Goal: Task Accomplishment & Management: Manage account settings

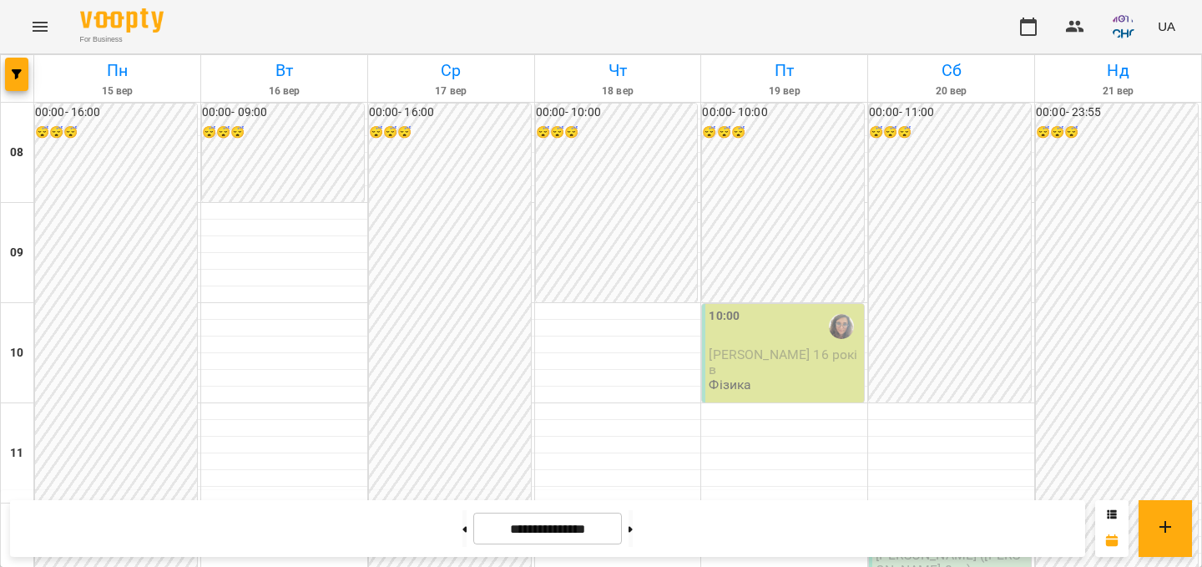
scroll to position [925, 0]
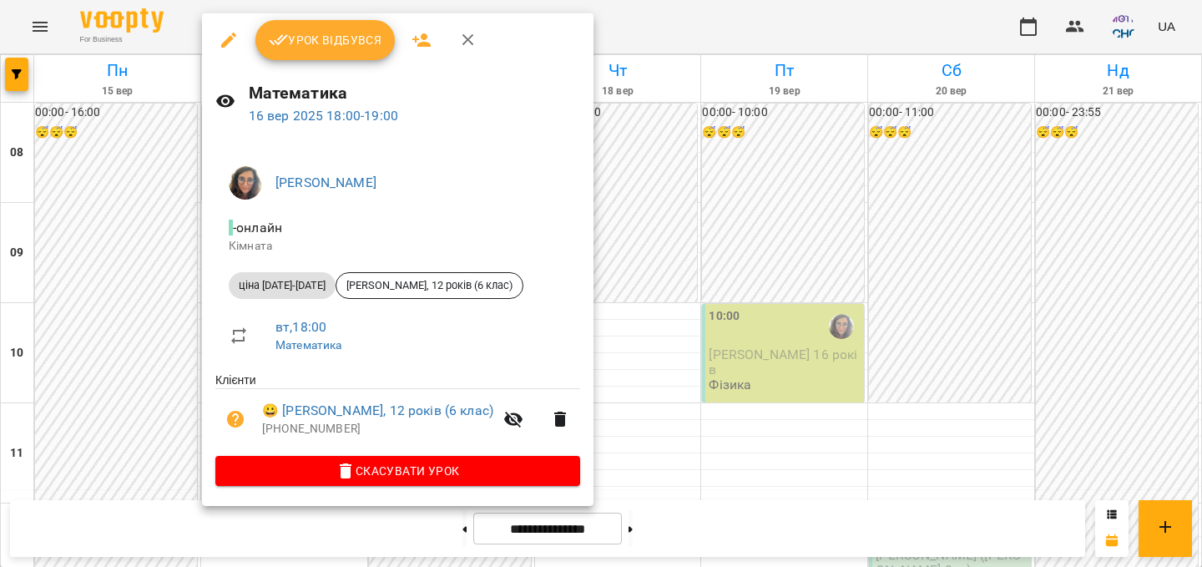
click at [356, 54] on button "Урок відбувся" at bounding box center [325, 40] width 140 height 40
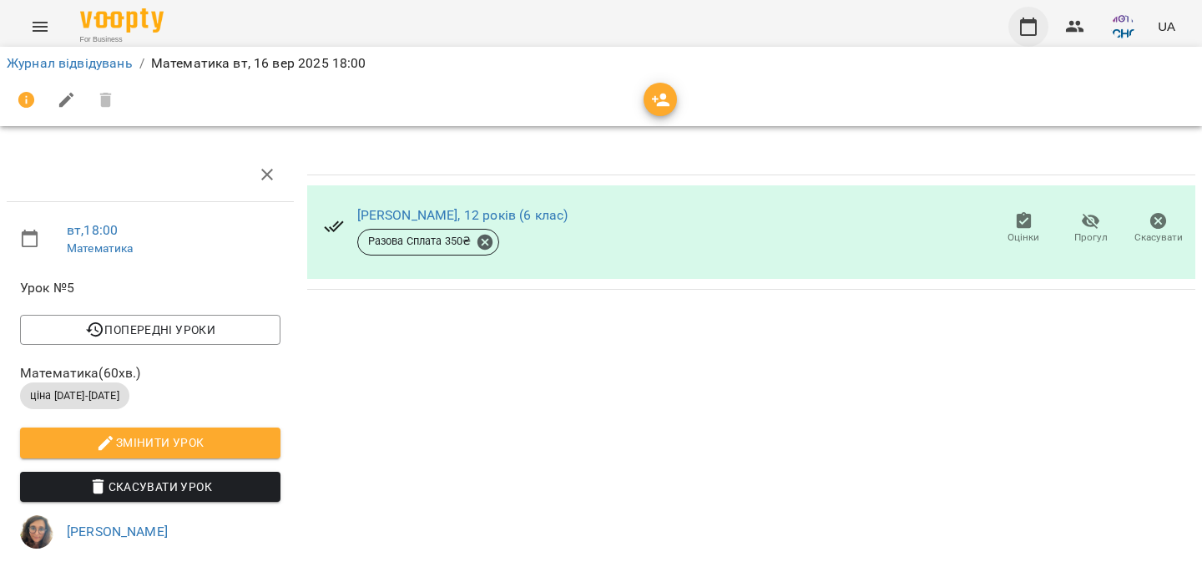
click at [1028, 22] on icon "button" at bounding box center [1028, 27] width 17 height 18
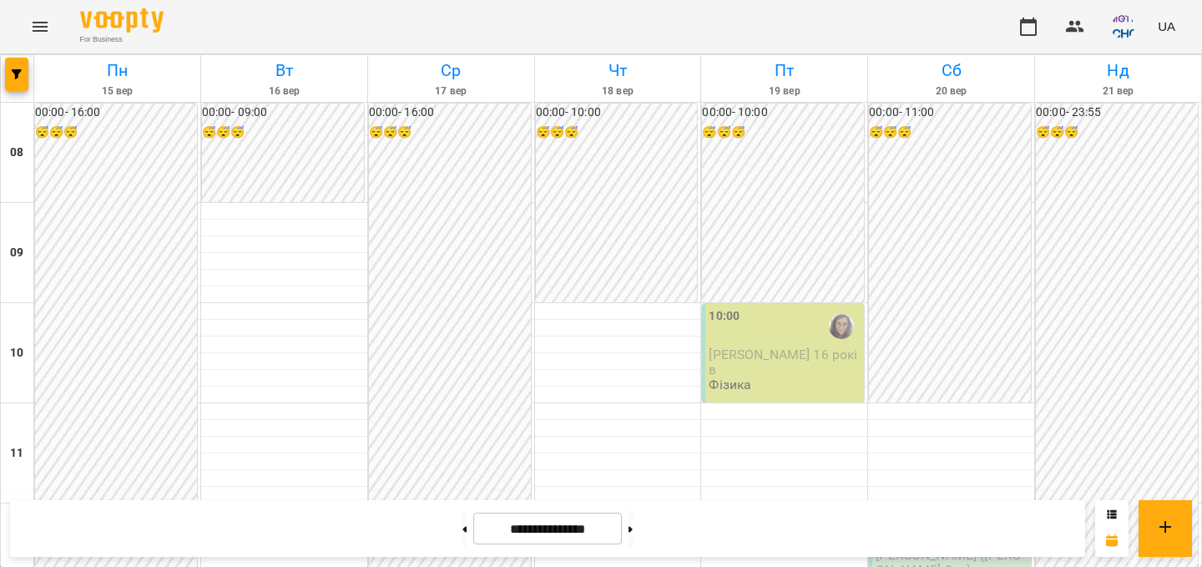
scroll to position [828, 0]
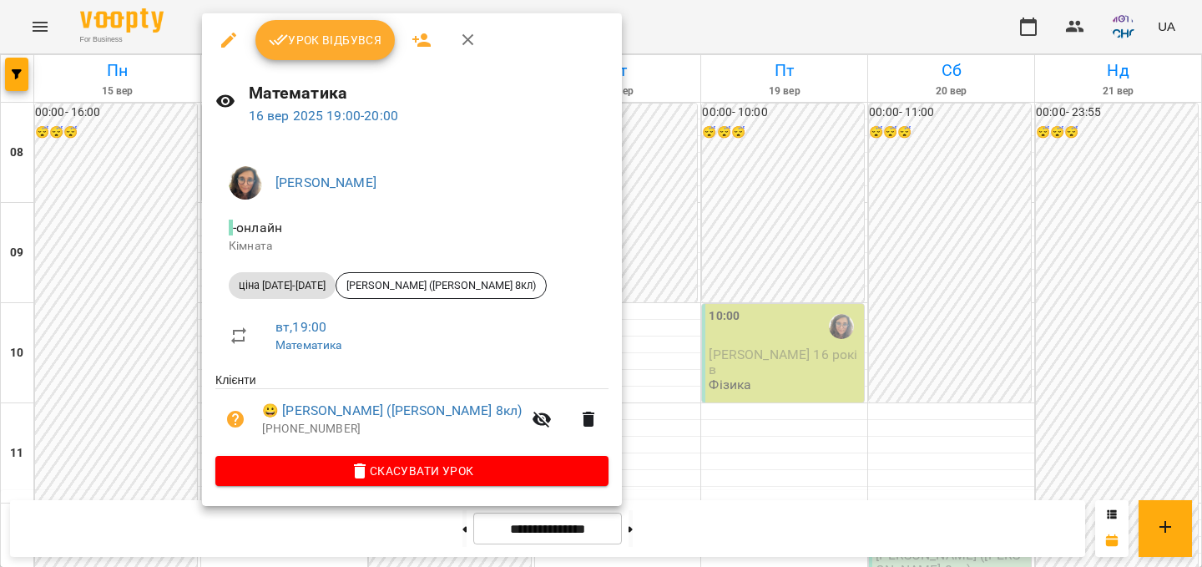
click at [363, 26] on button "Урок відбувся" at bounding box center [325, 40] width 140 height 40
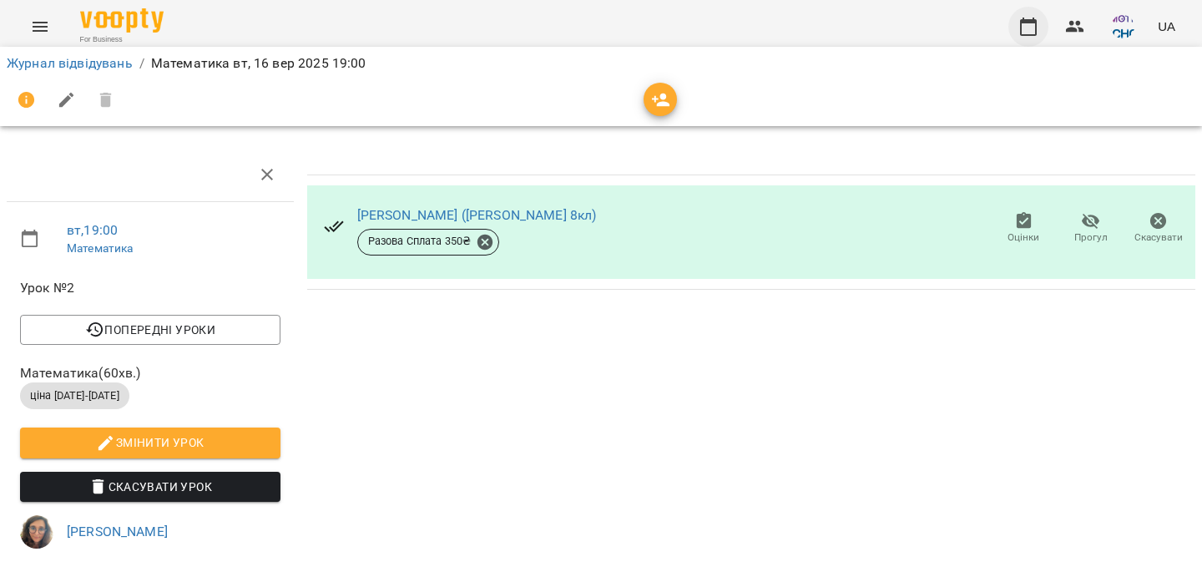
click at [1038, 23] on icon "button" at bounding box center [1028, 27] width 20 height 20
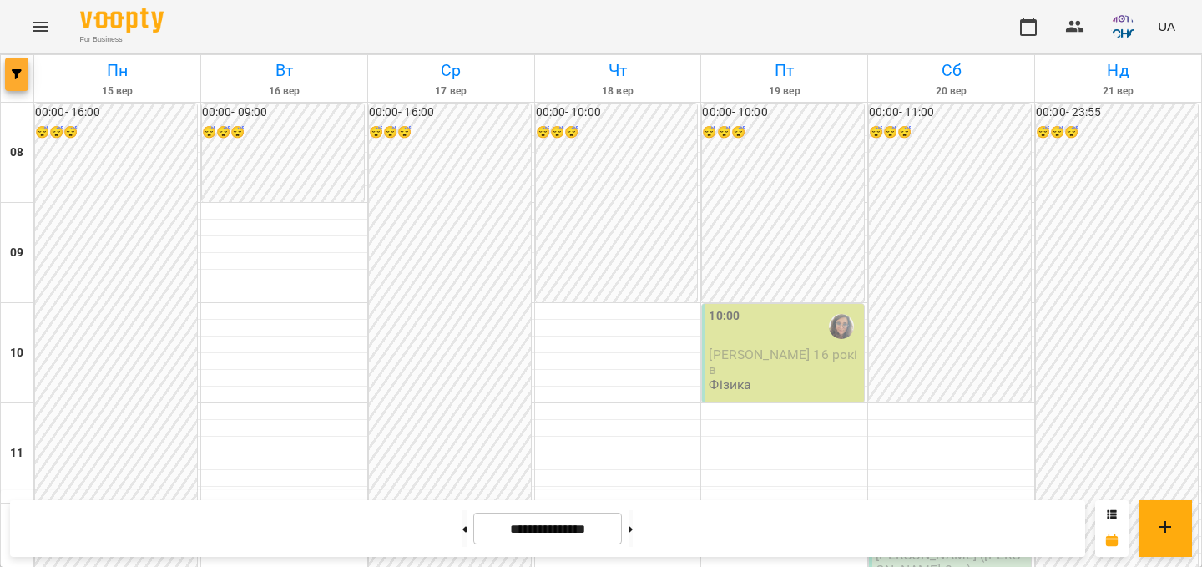
click at [16, 82] on button "button" at bounding box center [16, 74] width 23 height 33
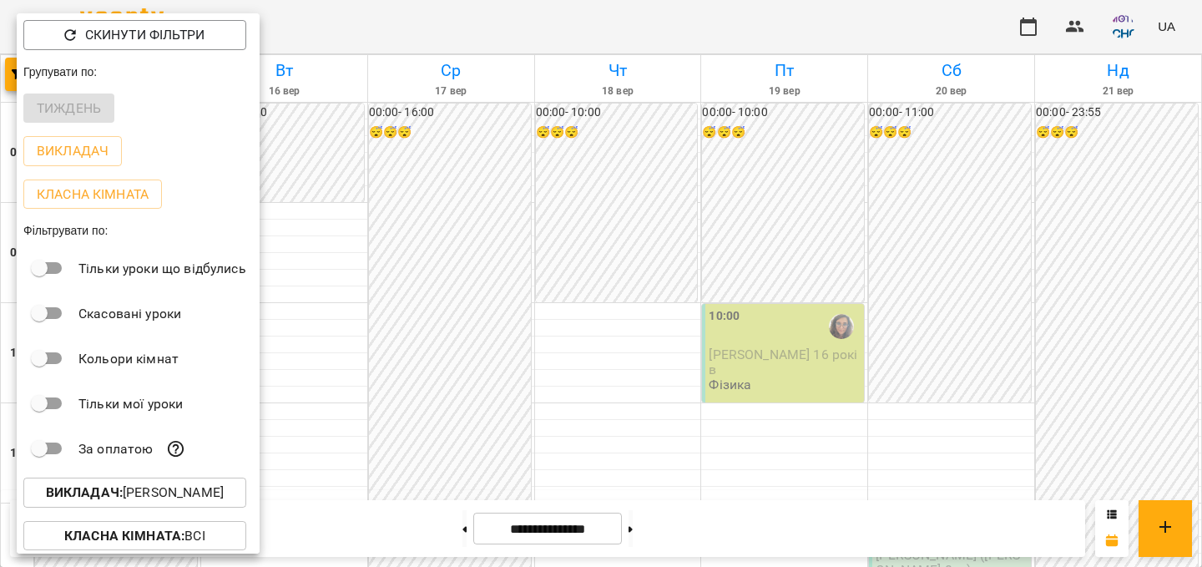
click at [130, 502] on p "Викладач : [PERSON_NAME]" at bounding box center [135, 493] width 178 height 20
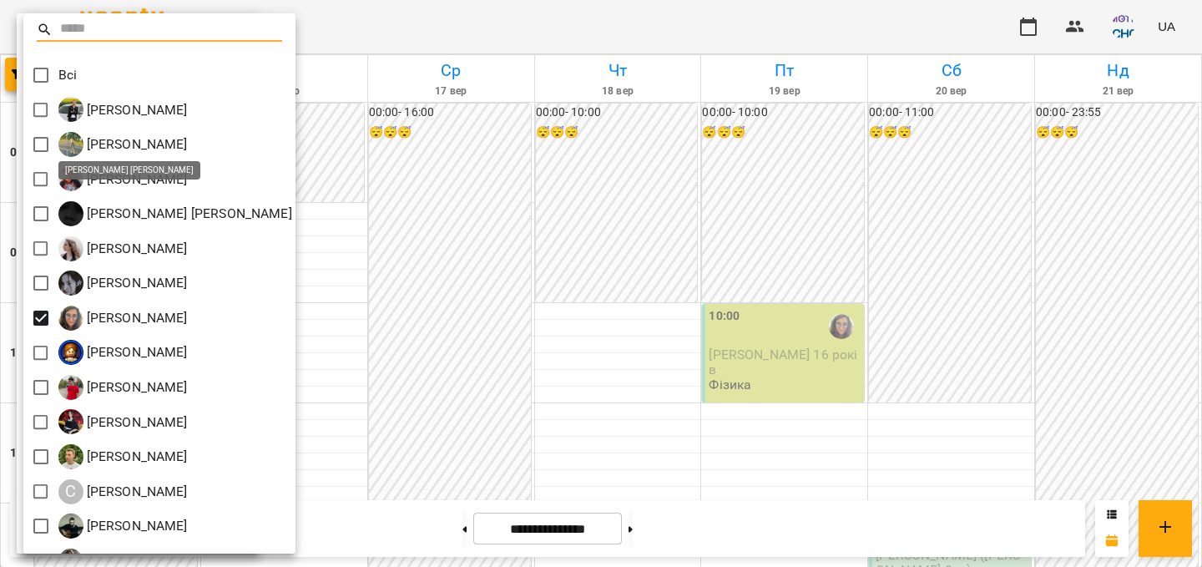
scroll to position [28, 0]
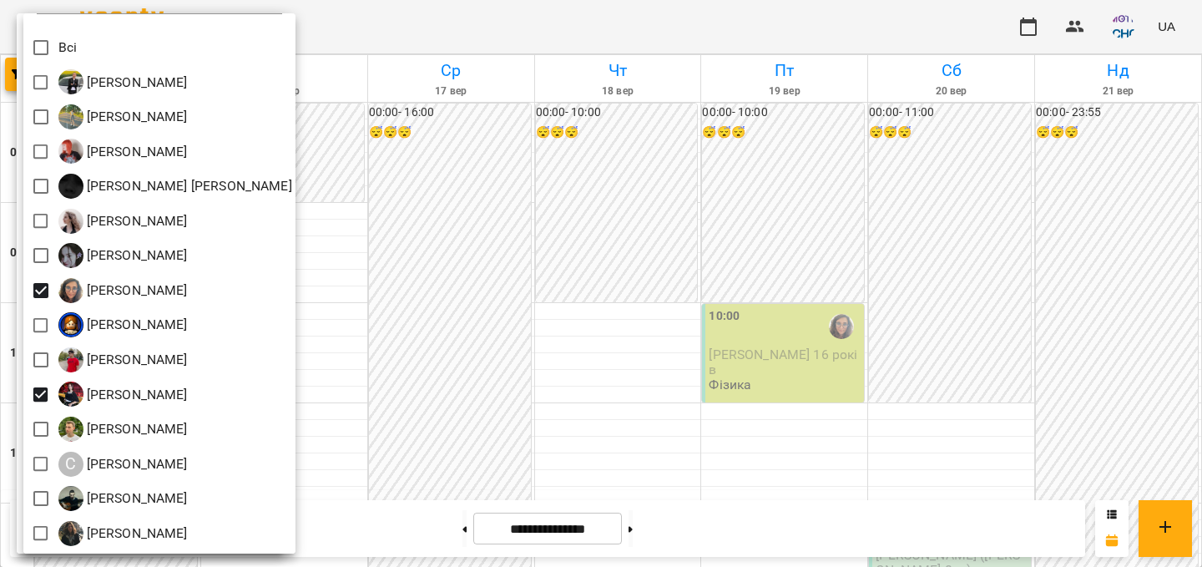
click at [584, 385] on div at bounding box center [601, 283] width 1202 height 567
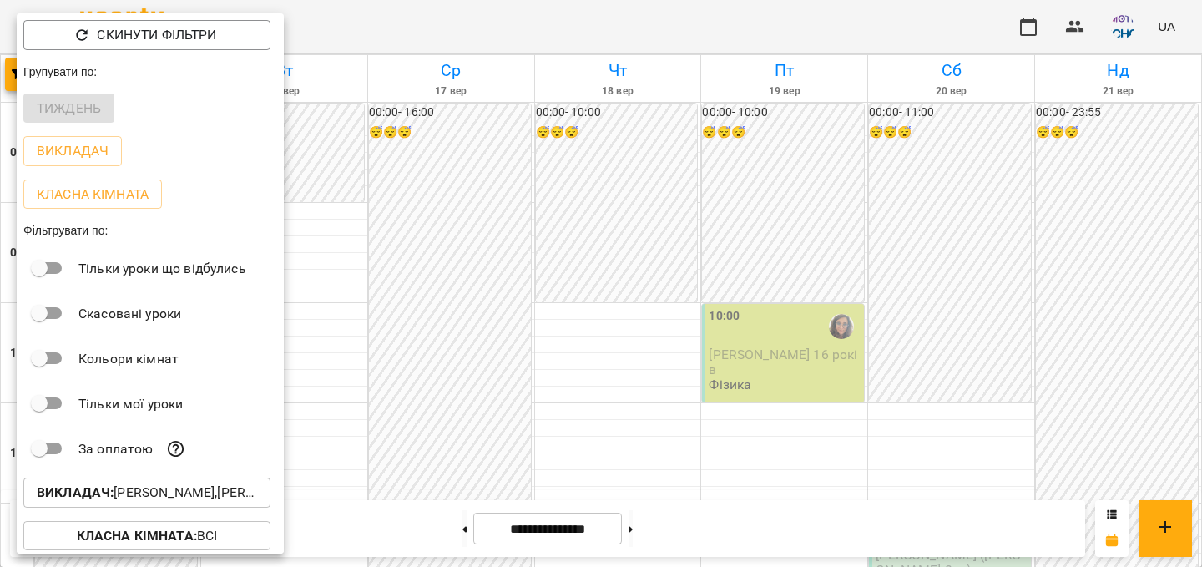
click at [481, 390] on div at bounding box center [601, 283] width 1202 height 567
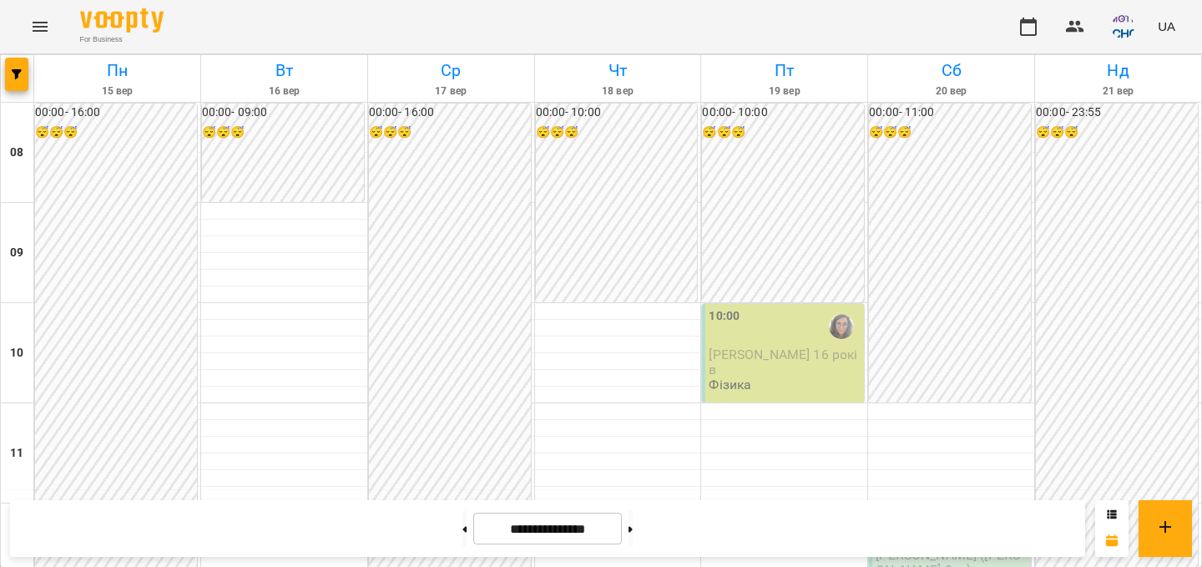
scroll to position [784, 0]
click at [13, 63] on button "button" at bounding box center [16, 74] width 23 height 33
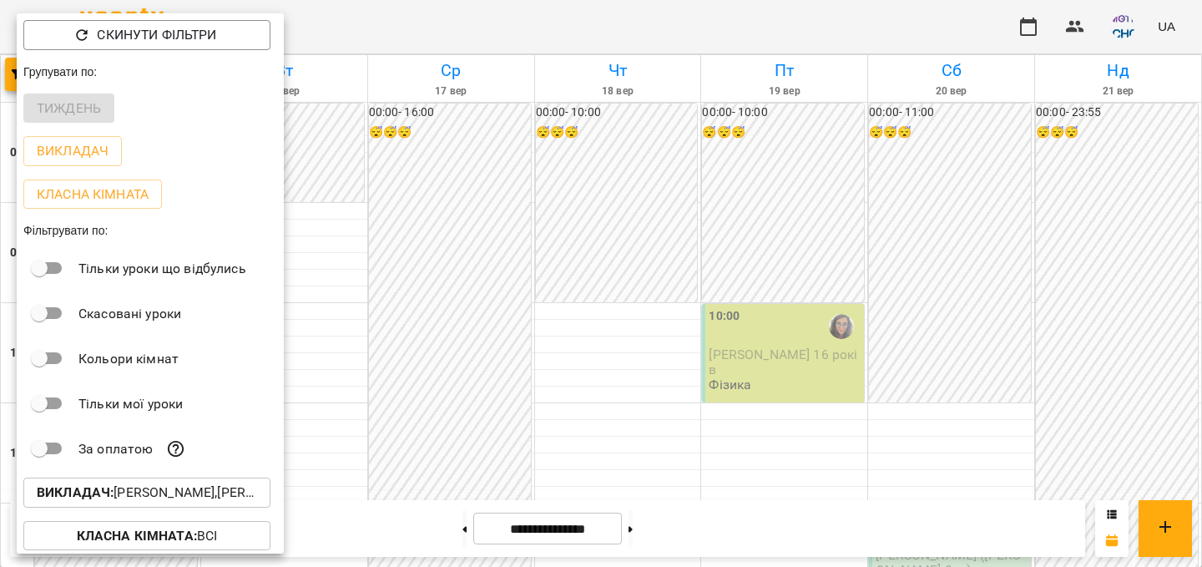
click at [98, 496] on b "Викладач :" at bounding box center [75, 492] width 77 height 16
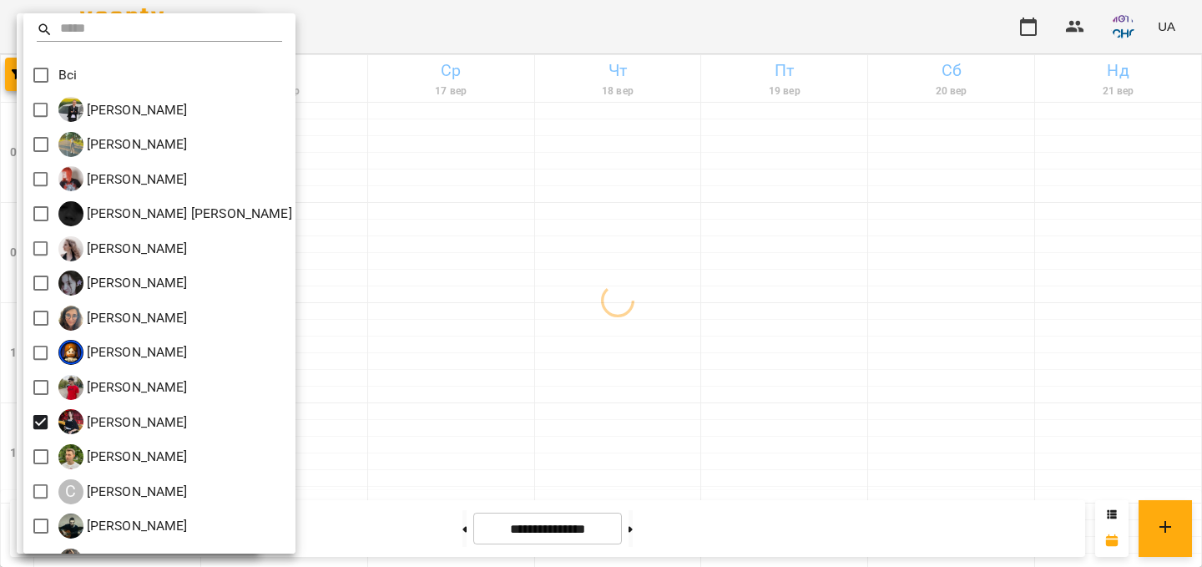
click at [422, 299] on div at bounding box center [601, 283] width 1202 height 567
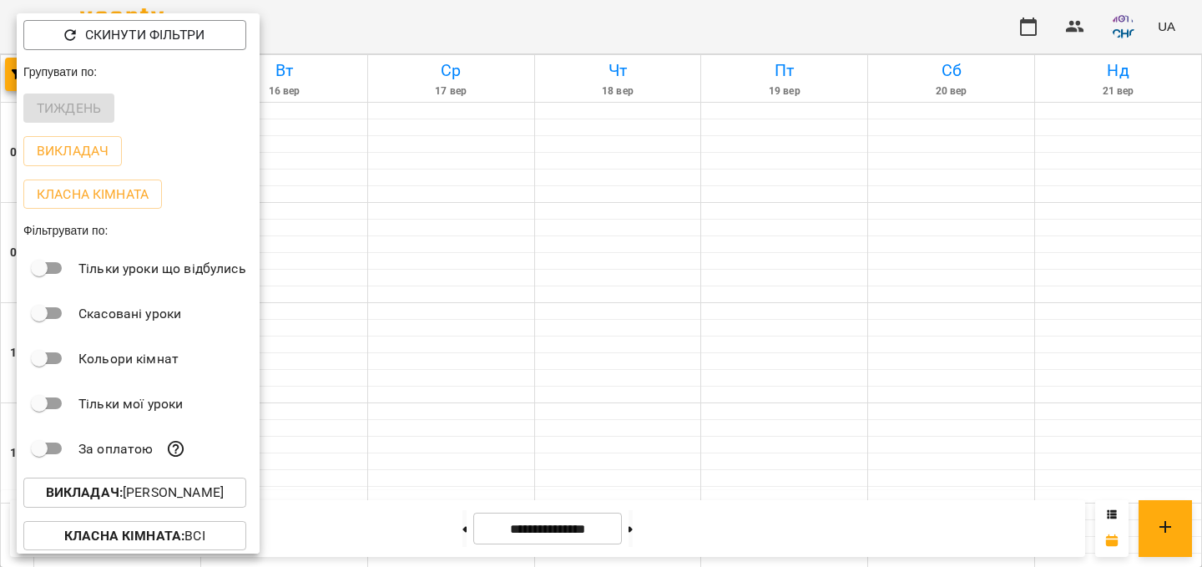
click at [422, 299] on div at bounding box center [601, 283] width 1202 height 567
